Goal: Entertainment & Leisure: Consume media (video, audio)

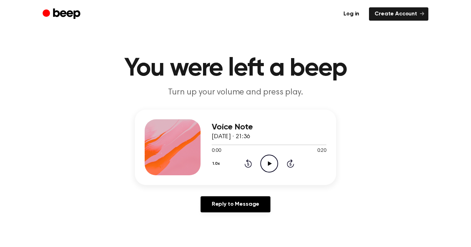
drag, startPoint x: 0, startPoint y: 0, endPoint x: 268, endPoint y: 158, distance: 311.2
click at [268, 158] on icon "Play Audio" at bounding box center [270, 164] width 18 height 18
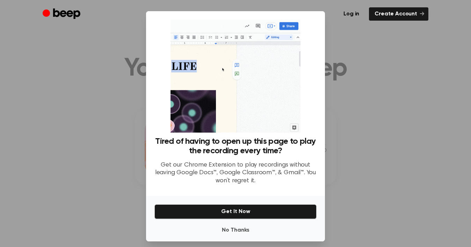
click at [228, 238] on div "No Thanks Get It Now" at bounding box center [235, 218] width 179 height 45
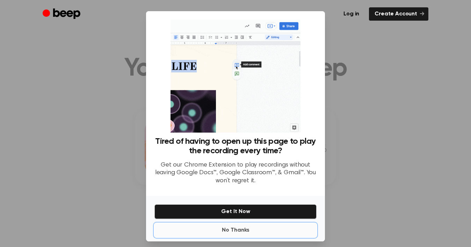
click at [229, 232] on button "No Thanks" at bounding box center [236, 230] width 162 height 14
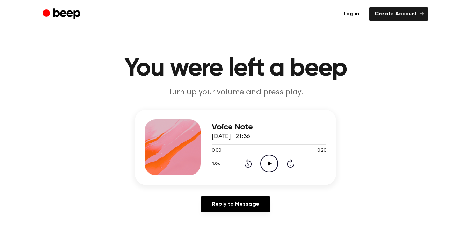
click at [265, 158] on icon "Play Audio" at bounding box center [270, 164] width 18 height 18
click at [265, 159] on icon "Play Audio" at bounding box center [270, 164] width 18 height 18
click at [277, 164] on icon "Pause Audio" at bounding box center [270, 164] width 18 height 18
click at [262, 162] on icon "Play Audio" at bounding box center [270, 164] width 18 height 18
click at [215, 144] on div at bounding box center [250, 144] width 76 height 1
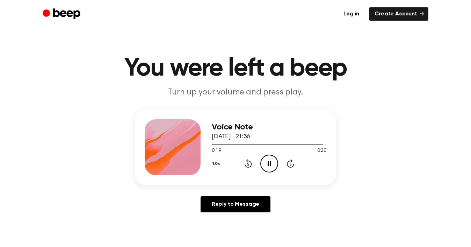
click at [271, 163] on icon "Pause Audio" at bounding box center [270, 164] width 18 height 18
click at [265, 159] on icon "Play Audio" at bounding box center [270, 164] width 18 height 18
click at [266, 162] on icon "Pause Audio" at bounding box center [270, 164] width 18 height 18
click at [265, 163] on icon "Play Audio" at bounding box center [270, 164] width 18 height 18
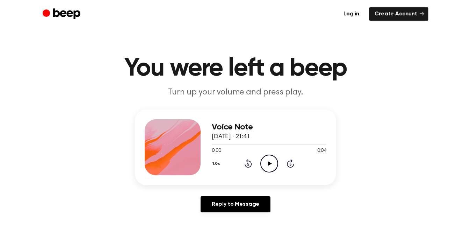
click at [269, 164] on icon at bounding box center [270, 163] width 4 height 5
click at [270, 160] on icon "Play Audio" at bounding box center [270, 164] width 18 height 18
click at [265, 166] on icon "Play Audio" at bounding box center [270, 164] width 18 height 18
click at [266, 163] on icon "Play Audio" at bounding box center [270, 164] width 18 height 18
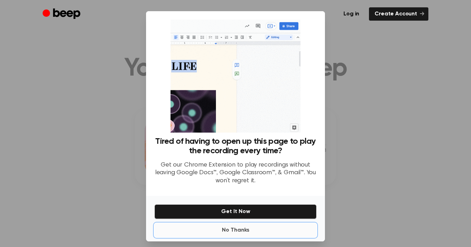
click at [238, 230] on button "No Thanks" at bounding box center [236, 230] width 162 height 14
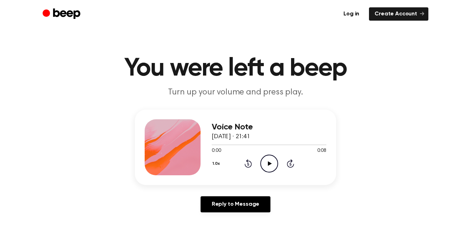
click at [268, 162] on icon "Play Audio" at bounding box center [270, 164] width 18 height 18
click at [264, 166] on icon "Play Audio" at bounding box center [270, 164] width 18 height 18
click at [266, 159] on icon "Play Audio" at bounding box center [270, 164] width 18 height 18
click at [266, 164] on icon "Play Audio" at bounding box center [270, 164] width 18 height 18
click at [266, 163] on icon "Pause Audio" at bounding box center [270, 164] width 18 height 18
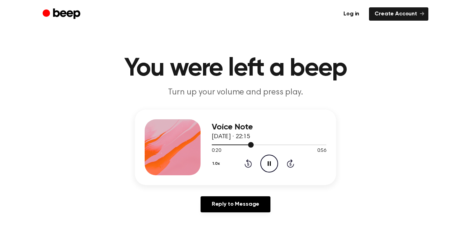
click at [223, 142] on div at bounding box center [269, 145] width 115 height 6
click at [224, 144] on div at bounding box center [269, 144] width 115 height 1
click at [275, 158] on icon "Play Audio" at bounding box center [270, 164] width 18 height 18
click at [272, 167] on icon "Play Audio" at bounding box center [270, 164] width 18 height 18
click at [264, 170] on circle at bounding box center [269, 163] width 17 height 17
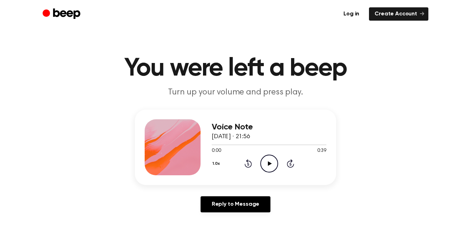
drag, startPoint x: 0, startPoint y: 0, endPoint x: 263, endPoint y: 164, distance: 309.5
click at [263, 164] on icon "Play Audio" at bounding box center [270, 164] width 18 height 18
click at [266, 165] on icon "Pause Audio" at bounding box center [270, 164] width 18 height 18
click at [266, 165] on icon "Play Audio" at bounding box center [270, 164] width 18 height 18
click at [268, 163] on icon at bounding box center [270, 163] width 4 height 5
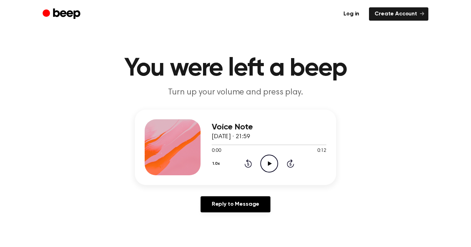
click at [271, 163] on icon at bounding box center [270, 163] width 4 height 5
click at [271, 165] on icon "Play Audio" at bounding box center [270, 164] width 18 height 18
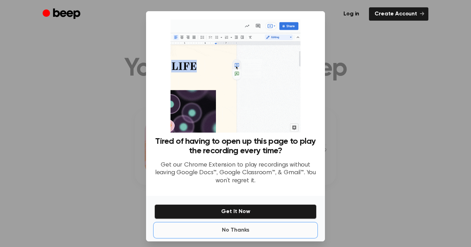
click at [240, 228] on button "No Thanks" at bounding box center [236, 230] width 162 height 14
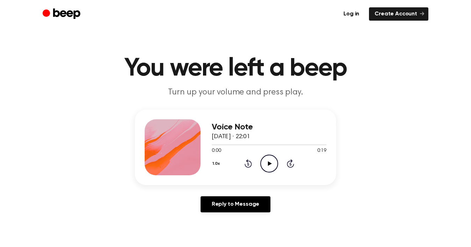
click at [268, 165] on icon "Play Audio" at bounding box center [270, 164] width 18 height 18
click at [269, 157] on icon "Play Audio" at bounding box center [270, 164] width 18 height 18
click at [265, 158] on icon "Play Audio" at bounding box center [270, 164] width 18 height 18
click at [269, 161] on icon "Play Audio" at bounding box center [270, 164] width 18 height 18
click at [269, 161] on icon "Pause Audio" at bounding box center [270, 164] width 18 height 18
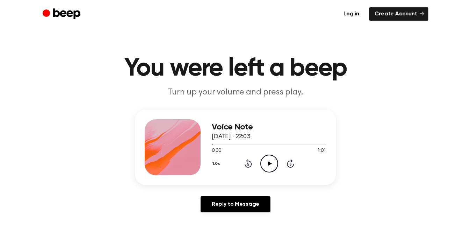
click at [269, 161] on icon "Play Audio" at bounding box center [270, 164] width 18 height 18
click at [268, 161] on icon "Play Audio" at bounding box center [270, 164] width 18 height 18
click at [272, 165] on icon "Pause Audio" at bounding box center [270, 164] width 18 height 18
